Goal: Information Seeking & Learning: Learn about a topic

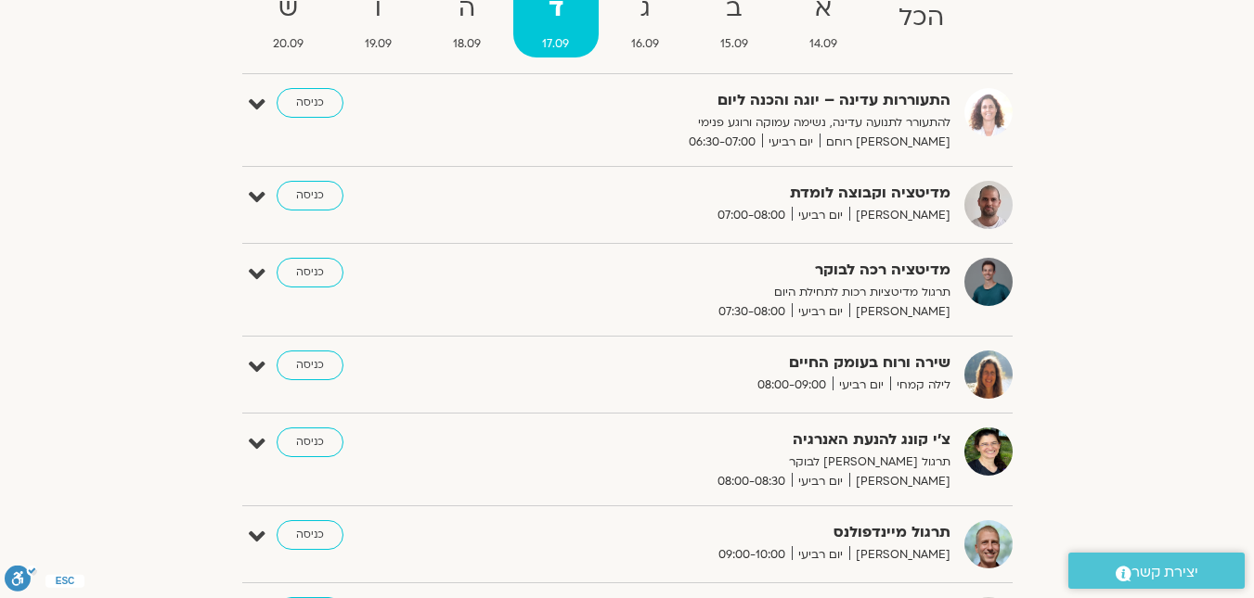
scroll to position [152, 0]
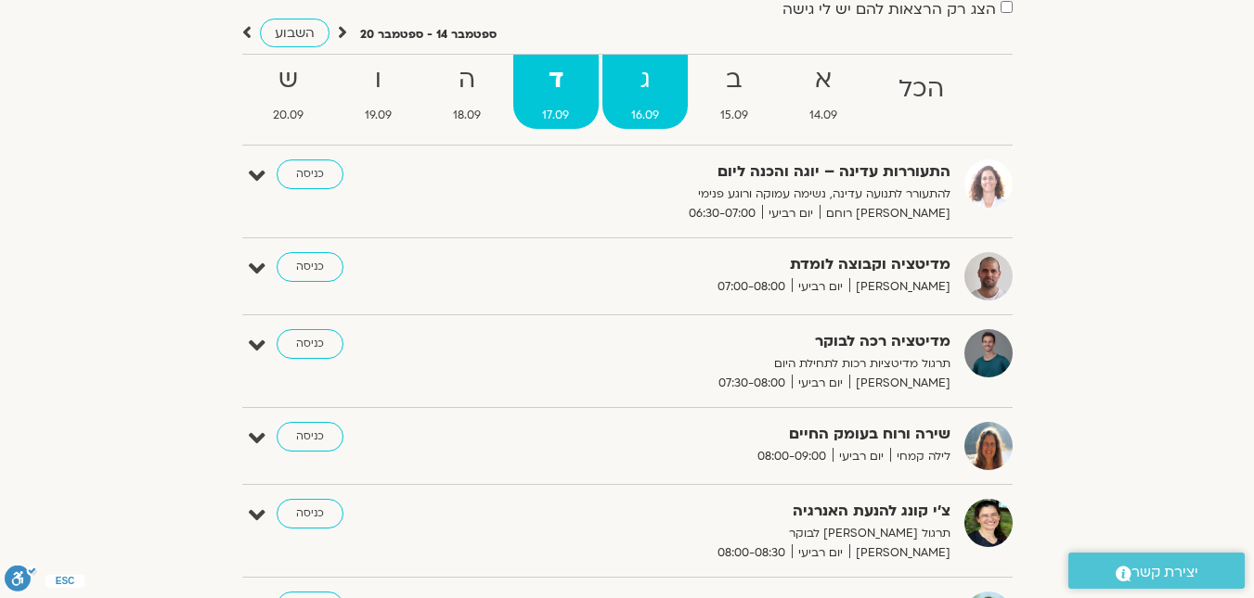
click at [653, 121] on span "16.09" at bounding box center [644, 115] width 85 height 19
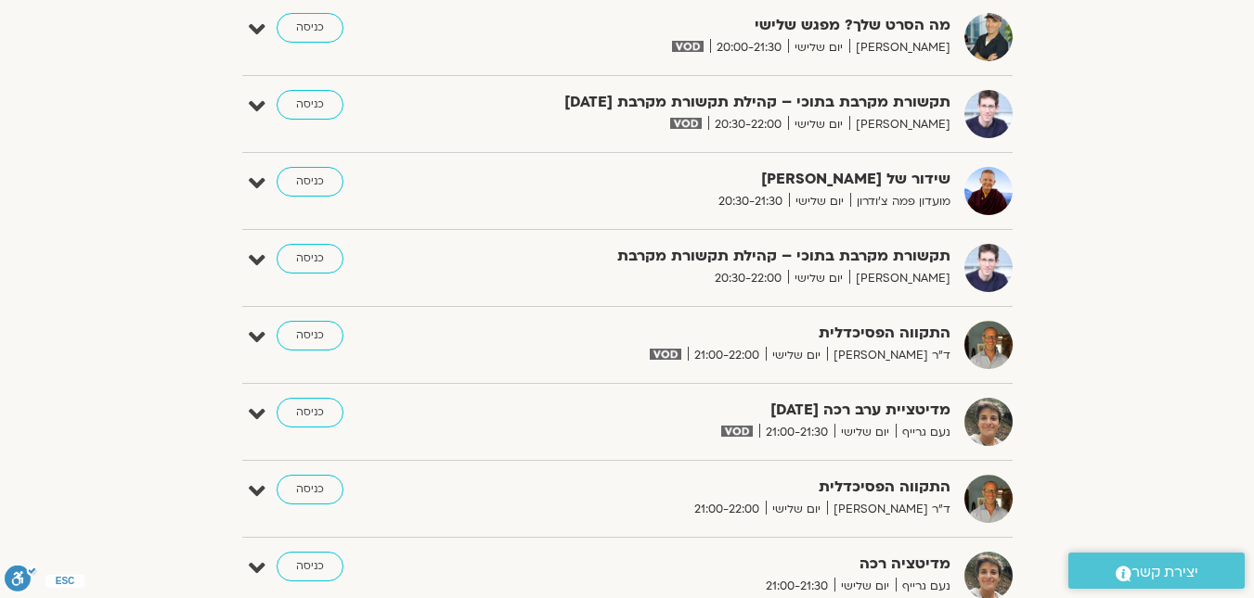
scroll to position [1637, 0]
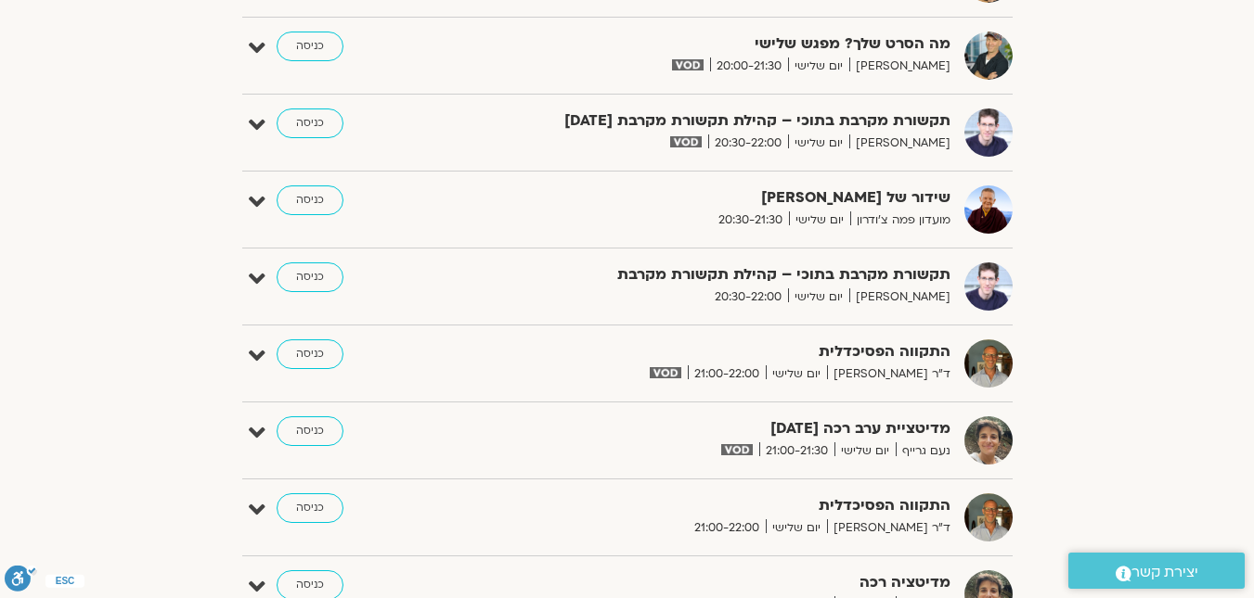
drag, startPoint x: 945, startPoint y: 327, endPoint x: 380, endPoint y: 38, distance: 633.7
click at [380, 38] on div "מה הסרט שלך? מפגש שלישי [PERSON_NAME] יום שלישי 20:00-21:30 כניסה" at bounding box center [641, 56] width 742 height 48
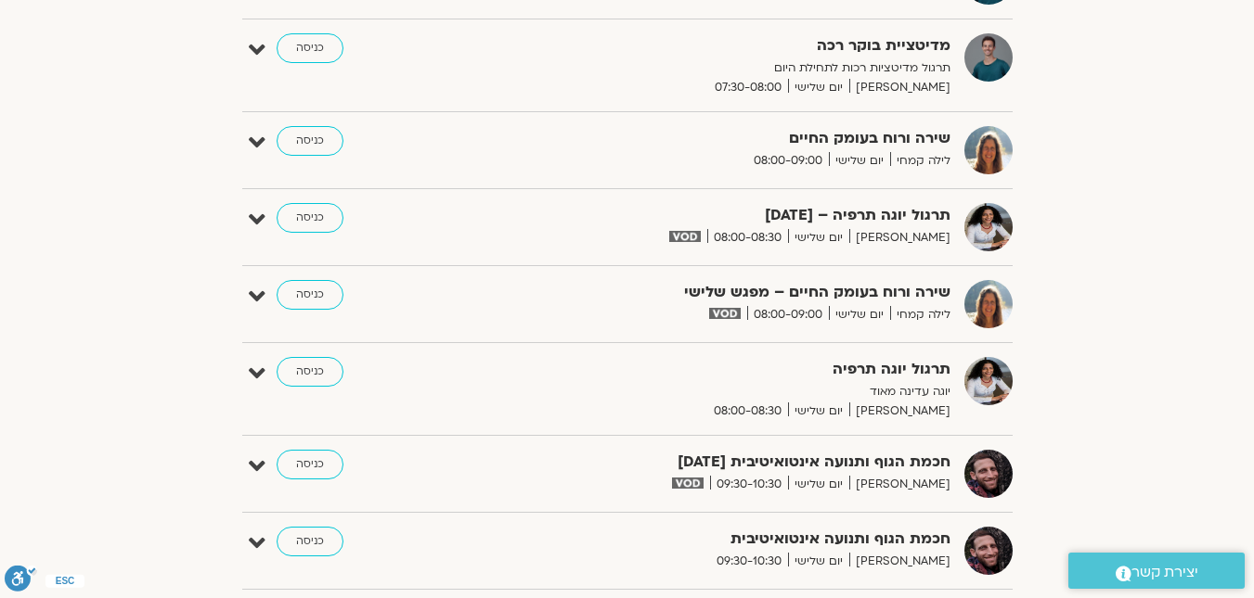
scroll to position [59, 0]
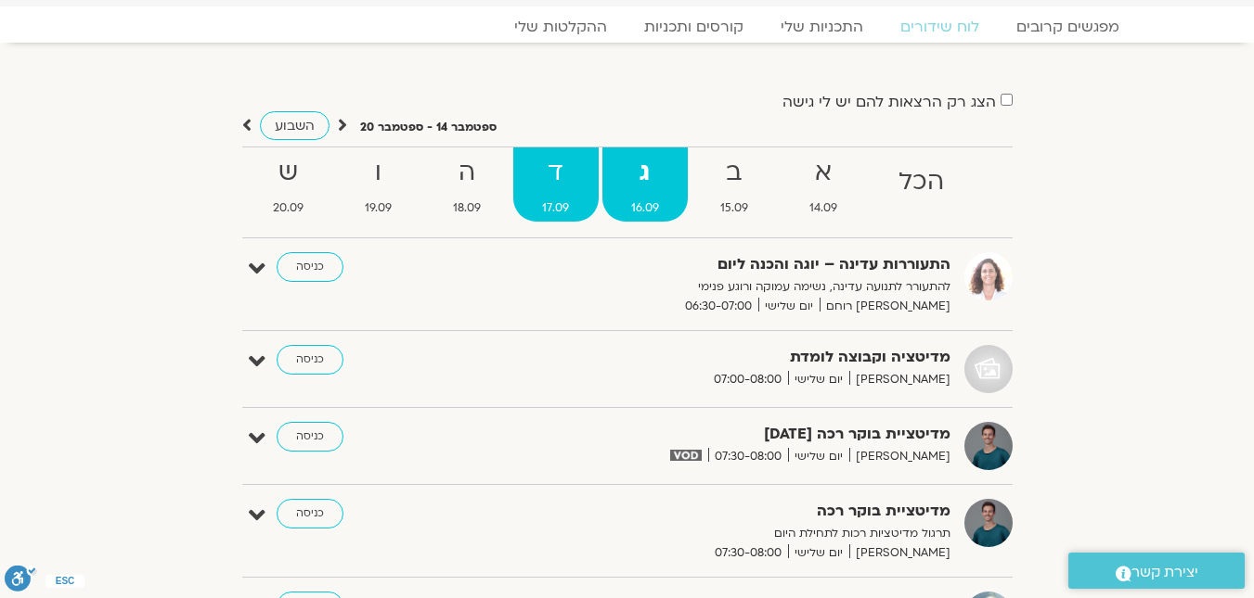
click at [545, 166] on strong "ד" at bounding box center [555, 173] width 84 height 42
